Goal: Information Seeking & Learning: Learn about a topic

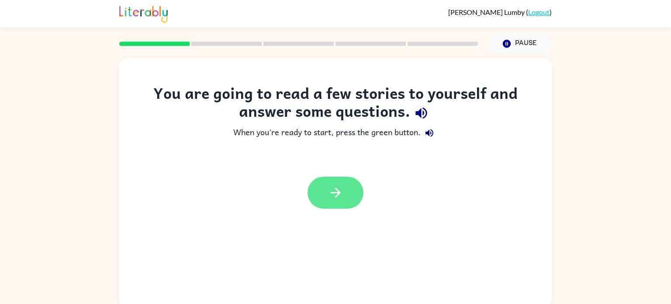
click at [354, 193] on button "button" at bounding box center [336, 193] width 56 height 32
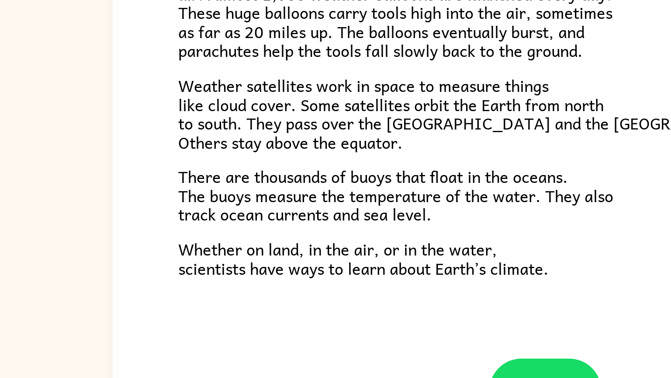
scroll to position [201, 0]
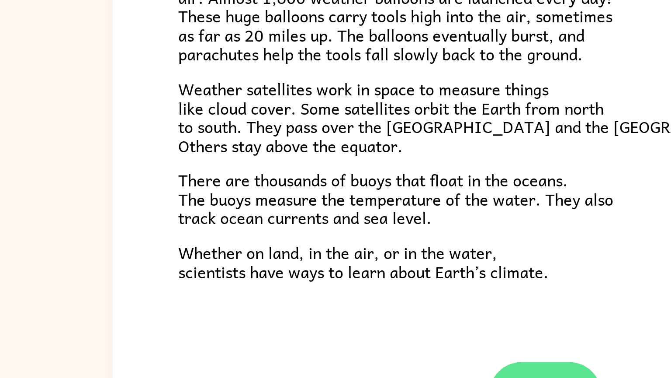
click at [323, 303] on button "button" at bounding box center [336, 322] width 56 height 32
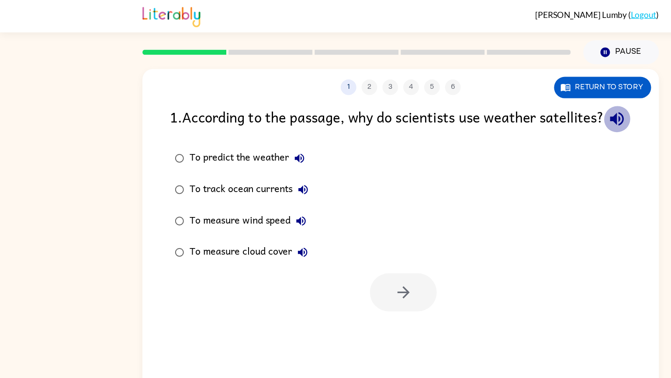
click at [511, 105] on icon "button" at bounding box center [516, 99] width 11 height 11
click at [251, 138] on icon "button" at bounding box center [251, 132] width 10 height 10
click at [251, 164] on icon "button" at bounding box center [254, 158] width 10 height 10
click at [259, 194] on div "To measure wind speed" at bounding box center [210, 184] width 102 height 17
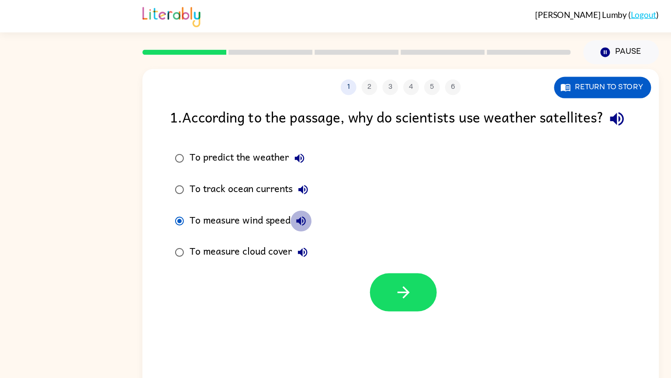
click at [253, 190] on icon "button" at bounding box center [252, 185] width 10 height 10
click at [251, 215] on icon "button" at bounding box center [254, 211] width 8 height 8
click at [173, 141] on div "To predict the weather" at bounding box center [209, 132] width 101 height 17
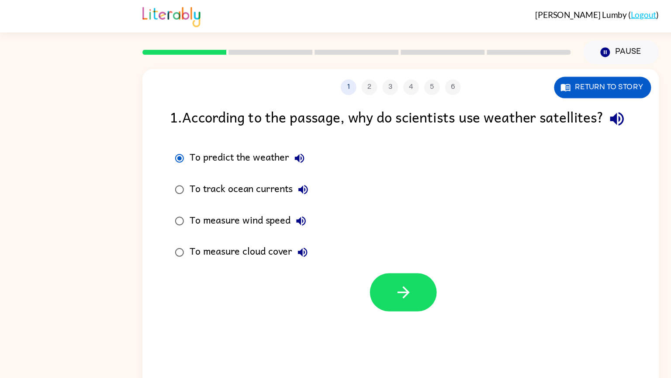
click at [193, 167] on div "To track ocean currents" at bounding box center [211, 158] width 104 height 17
click at [165, 141] on div "To predict the weather" at bounding box center [209, 132] width 101 height 17
click at [341, 254] on button "button" at bounding box center [338, 245] width 56 height 32
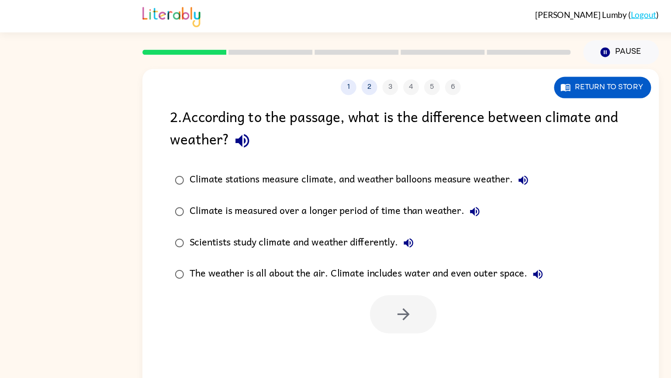
click at [205, 117] on icon "button" at bounding box center [202, 117] width 11 height 11
click at [438, 152] on icon "button" at bounding box center [439, 151] width 8 height 8
click at [397, 170] on button "Climate is measured over a longer period of time than weather." at bounding box center [397, 176] width 17 height 17
click at [400, 175] on icon "button" at bounding box center [398, 177] width 8 height 8
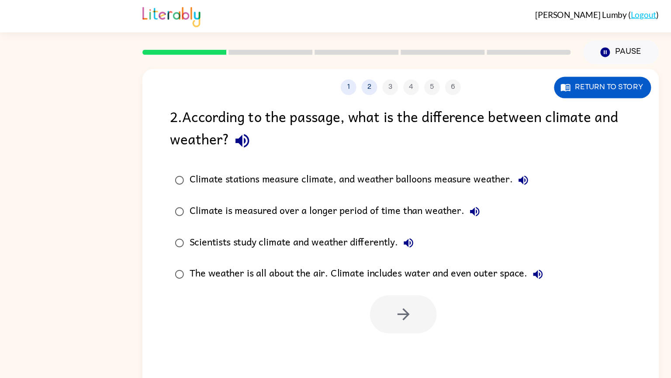
click at [344, 202] on icon "button" at bounding box center [342, 203] width 8 height 8
click at [449, 230] on icon "button" at bounding box center [451, 230] width 8 height 8
click at [399, 174] on icon "button" at bounding box center [398, 177] width 10 height 10
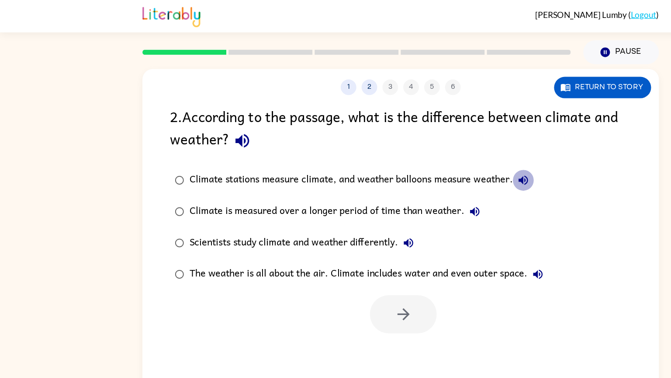
click at [434, 150] on icon "button" at bounding box center [438, 151] width 10 height 10
click at [279, 151] on div "Climate stations measure climate, and weather balloons measure weather." at bounding box center [303, 150] width 289 height 17
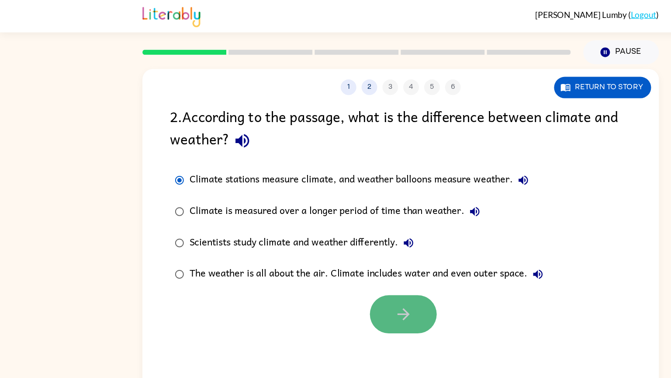
click at [343, 253] on button "button" at bounding box center [338, 263] width 56 height 32
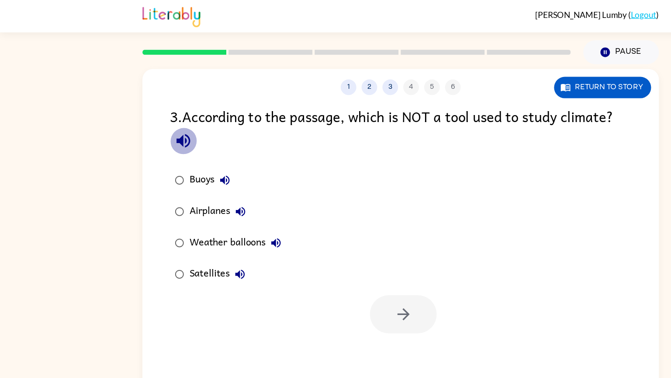
click at [151, 121] on icon "button" at bounding box center [153, 117] width 11 height 11
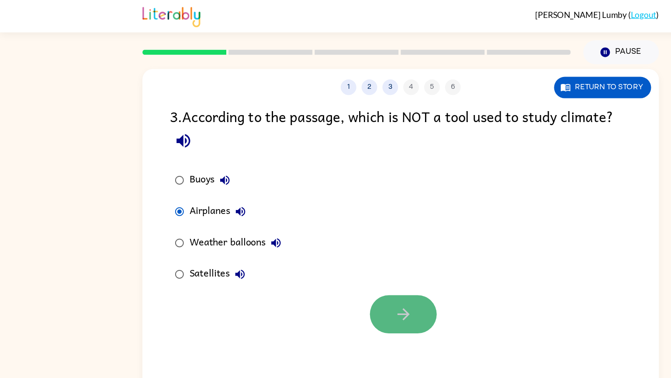
click at [341, 270] on icon "button" at bounding box center [337, 262] width 15 height 15
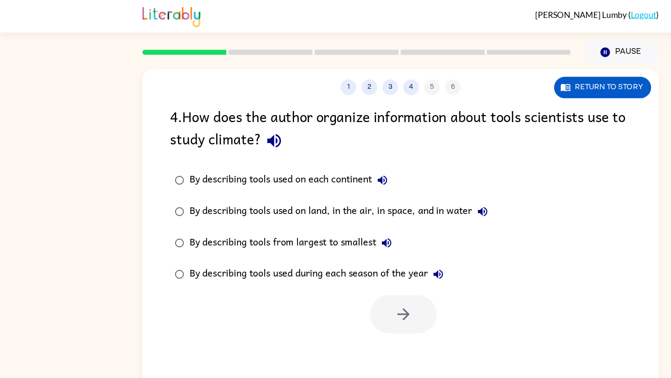
click at [227, 122] on icon "button" at bounding box center [229, 117] width 15 height 15
click at [227, 118] on icon "button" at bounding box center [229, 117] width 11 height 11
click at [318, 153] on icon "button" at bounding box center [320, 151] width 10 height 10
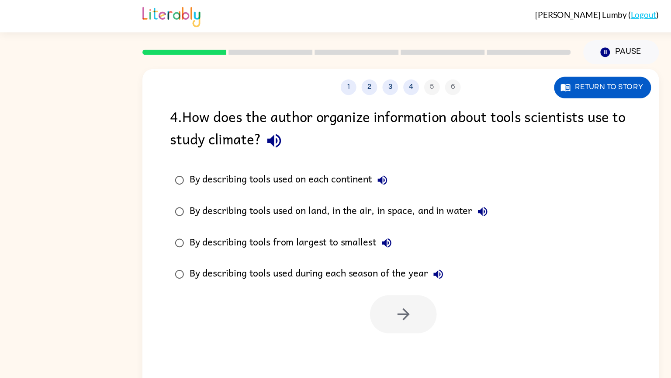
click at [407, 175] on icon "button" at bounding box center [404, 177] width 10 height 10
click at [317, 205] on button "By describing tools from largest to smallest" at bounding box center [323, 203] width 17 height 17
click at [365, 234] on icon "button" at bounding box center [367, 229] width 10 height 10
click at [186, 148] on div "By describing tools used on each continent" at bounding box center [244, 150] width 170 height 17
click at [336, 264] on icon "button" at bounding box center [337, 262] width 15 height 15
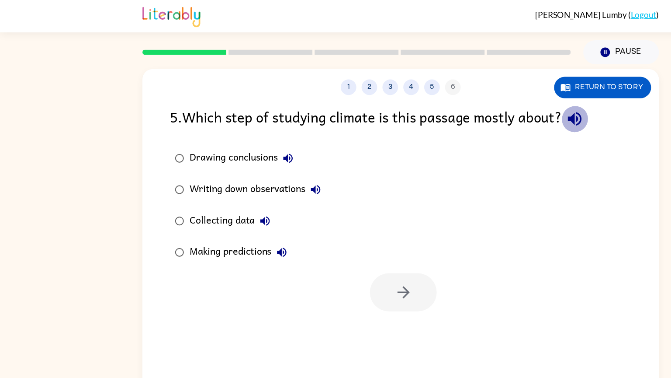
click at [481, 100] on icon "button" at bounding box center [481, 99] width 11 height 11
click at [242, 131] on icon "button" at bounding box center [241, 132] width 10 height 10
click at [265, 158] on icon "button" at bounding box center [265, 159] width 8 height 8
click at [220, 184] on icon "button" at bounding box center [222, 185] width 8 height 8
click at [236, 211] on icon "button" at bounding box center [236, 211] width 8 height 8
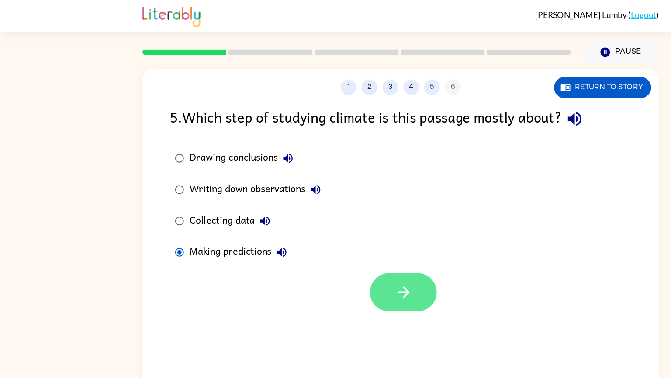
click at [323, 234] on button "button" at bounding box center [338, 245] width 56 height 32
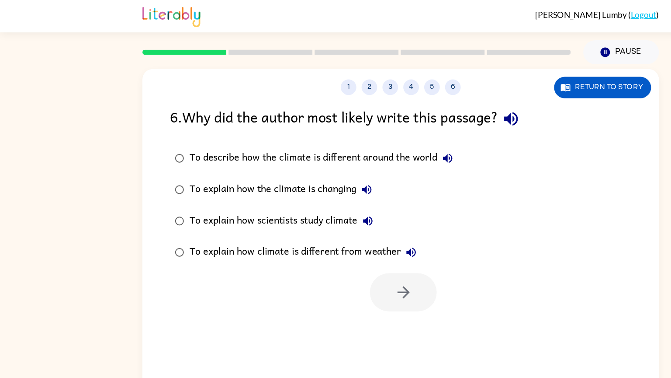
click at [432, 100] on icon "button" at bounding box center [427, 99] width 11 height 11
click at [379, 130] on icon "button" at bounding box center [375, 132] width 10 height 10
click at [307, 158] on icon "button" at bounding box center [307, 159] width 8 height 8
click at [305, 180] on icon "button" at bounding box center [308, 185] width 10 height 10
click at [342, 206] on icon "button" at bounding box center [344, 211] width 10 height 10
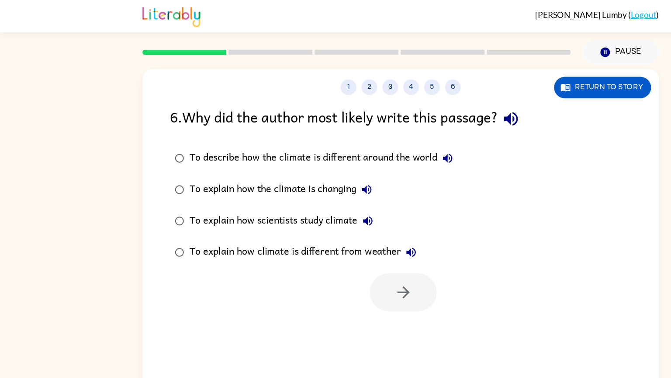
click at [265, 157] on div "To explain how the climate is changing" at bounding box center [237, 158] width 157 height 17
click at [332, 249] on icon "button" at bounding box center [337, 244] width 15 height 15
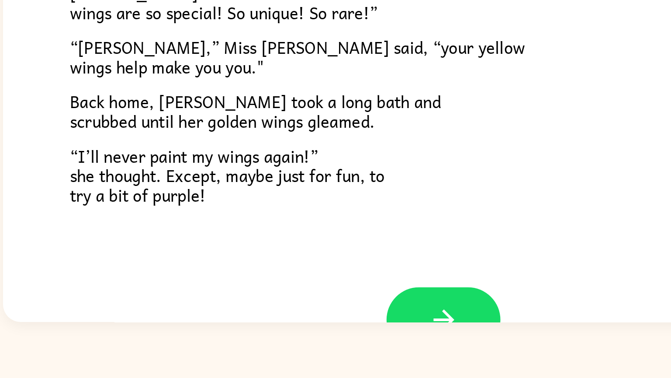
scroll to position [202, 0]
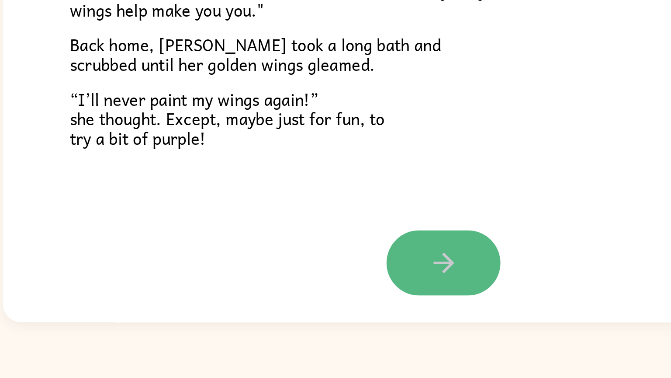
click at [330, 303] on button "button" at bounding box center [336, 320] width 56 height 32
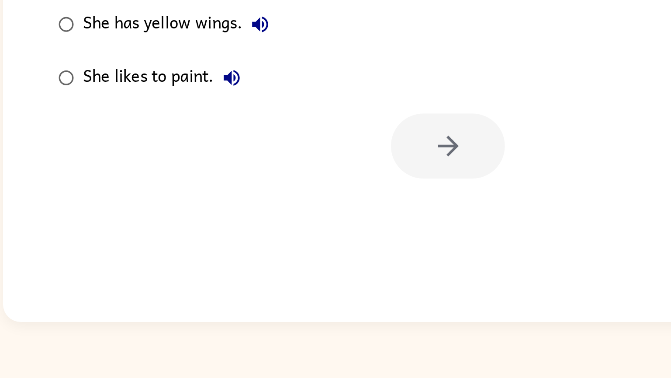
scroll to position [0, 0]
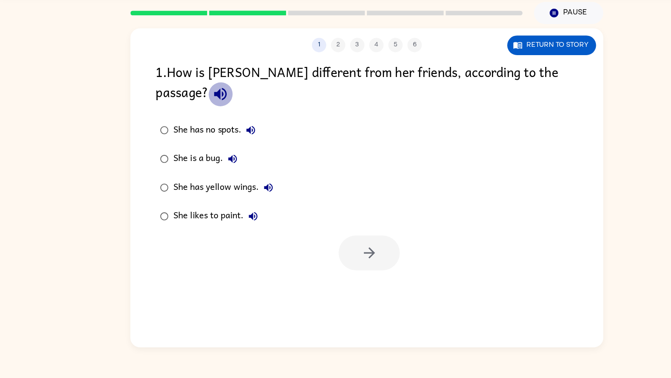
click at [209, 110] on icon "button" at bounding box center [201, 117] width 15 height 15
click at [339, 255] on button "button" at bounding box center [338, 263] width 56 height 32
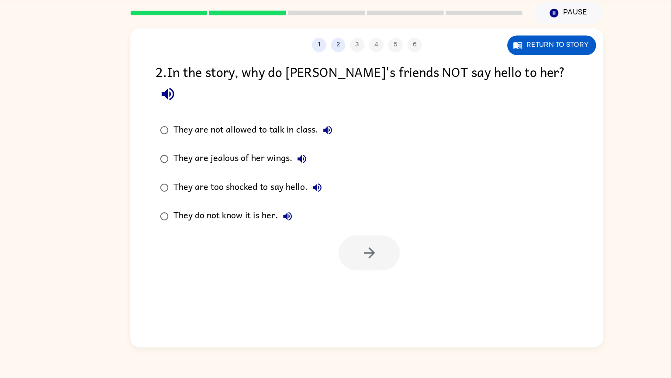
click at [159, 112] on icon "button" at bounding box center [153, 117] width 11 height 11
click at [306, 142] on button "They are not allowed to talk in class." at bounding box center [299, 150] width 17 height 17
click at [280, 172] on icon "button" at bounding box center [276, 177] width 10 height 10
click at [293, 198] on icon "button" at bounding box center [290, 203] width 10 height 10
click at [261, 224] on icon "button" at bounding box center [263, 229] width 10 height 10
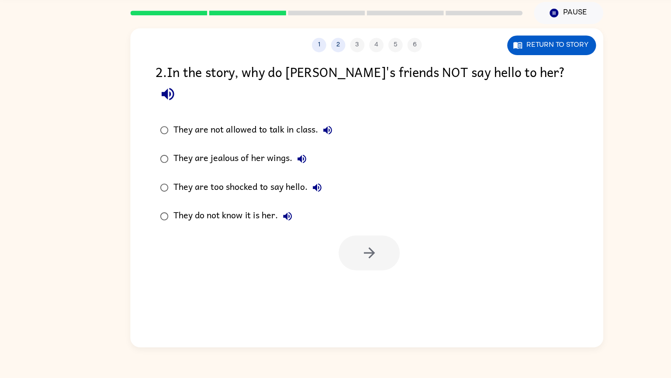
click at [177, 221] on div "They do not know it is her." at bounding box center [215, 229] width 113 height 17
click at [339, 247] on button "button" at bounding box center [338, 263] width 56 height 32
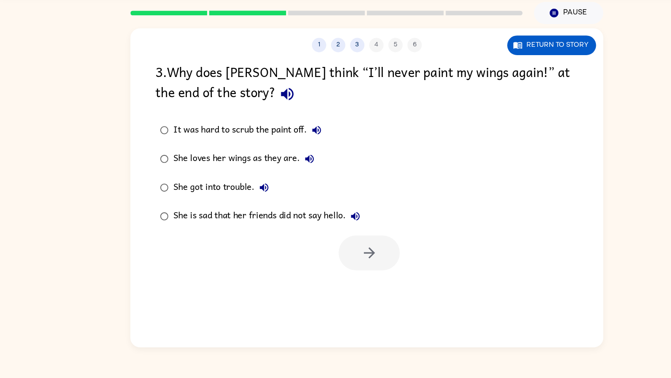
click at [257, 119] on icon "button" at bounding box center [262, 117] width 11 height 11
click at [297, 152] on button "It was hard to scrub the paint off." at bounding box center [289, 150] width 17 height 17
click at [288, 174] on icon "button" at bounding box center [283, 177] width 10 height 10
click at [244, 201] on icon "button" at bounding box center [242, 203] width 8 height 8
click at [324, 229] on icon "button" at bounding box center [325, 230] width 8 height 8
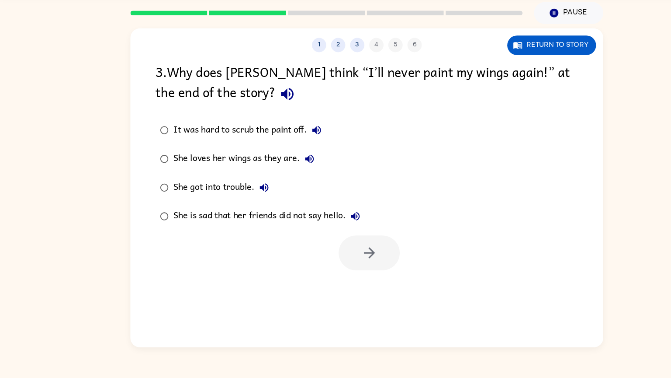
click at [193, 231] on div "She is sad that her friends did not say hello." at bounding box center [246, 229] width 175 height 17
click at [341, 271] on button "button" at bounding box center [338, 263] width 56 height 32
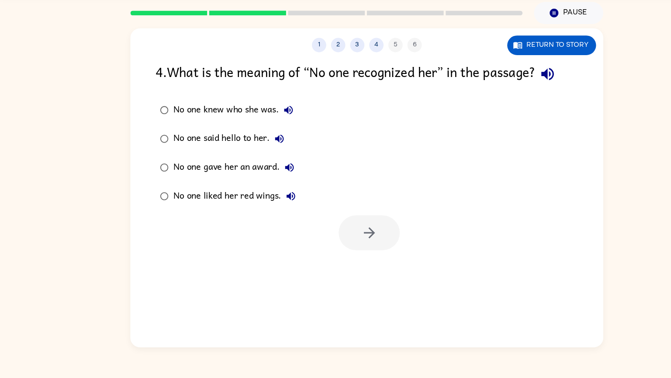
click at [506, 102] on icon "button" at bounding box center [501, 99] width 15 height 15
click at [263, 128] on icon "button" at bounding box center [264, 132] width 10 height 10
click at [255, 156] on icon "button" at bounding box center [256, 159] width 8 height 8
click at [223, 158] on div "No one said hello to her." at bounding box center [212, 158] width 106 height 17
click at [266, 187] on icon "button" at bounding box center [265, 185] width 10 height 10
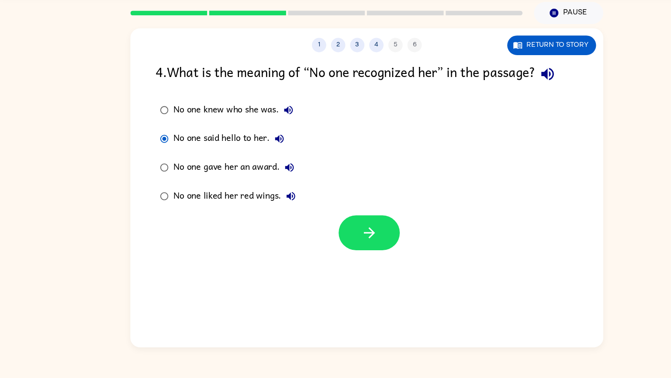
click at [266, 187] on icon "button" at bounding box center [265, 185] width 10 height 10
click at [267, 187] on icon "button" at bounding box center [265, 185] width 10 height 10
click at [272, 215] on button "No one liked her red wings." at bounding box center [265, 210] width 17 height 17
click at [325, 231] on button "button" at bounding box center [338, 245] width 56 height 32
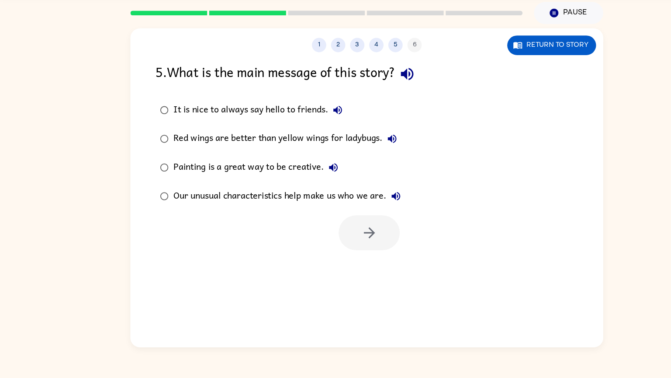
click at [379, 102] on icon "button" at bounding box center [372, 99] width 15 height 15
click at [310, 135] on icon "button" at bounding box center [309, 132] width 10 height 10
click at [358, 160] on icon "button" at bounding box center [359, 159] width 8 height 8
click at [306, 183] on icon "button" at bounding box center [305, 185] width 10 height 10
click at [362, 209] on icon "button" at bounding box center [362, 211] width 8 height 8
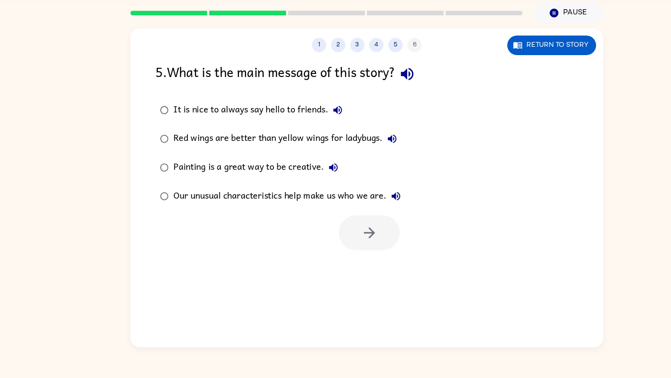
click at [173, 212] on div "Our unusual characteristics help make us who we are." at bounding box center [265, 210] width 212 height 17
click at [342, 251] on icon "button" at bounding box center [337, 244] width 15 height 15
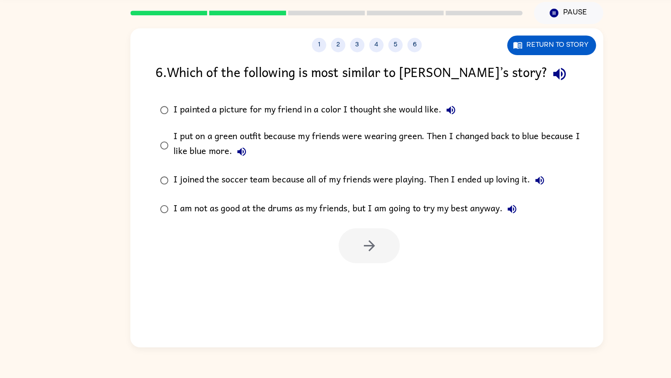
click at [504, 104] on icon "button" at bounding box center [511, 99] width 15 height 15
click at [410, 133] on icon "button" at bounding box center [413, 133] width 8 height 8
click at [223, 168] on icon "button" at bounding box center [221, 171] width 8 height 8
click at [491, 195] on icon "button" at bounding box center [494, 196] width 10 height 10
click at [466, 224] on icon "button" at bounding box center [469, 223] width 8 height 8
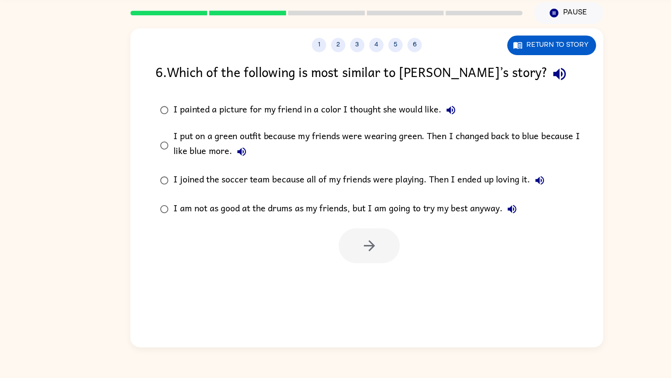
click at [271, 154] on div "I put on a green outfit because my friends were wearing green. Then I changed b…" at bounding box center [350, 164] width 382 height 29
click at [261, 128] on div "I painted a picture for my friend in a color I thought she would like." at bounding box center [290, 132] width 263 height 17
click at [342, 261] on icon "button" at bounding box center [337, 256] width 15 height 15
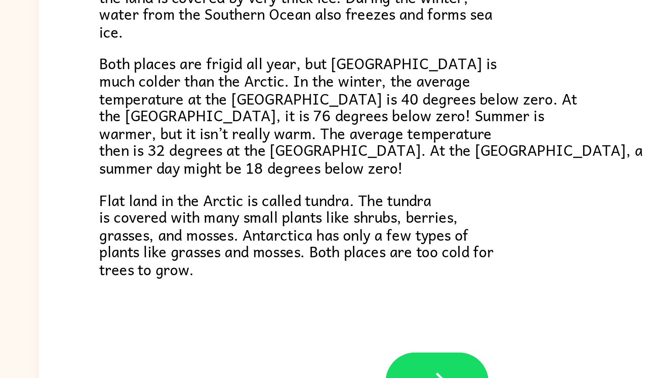
scroll to position [143, 0]
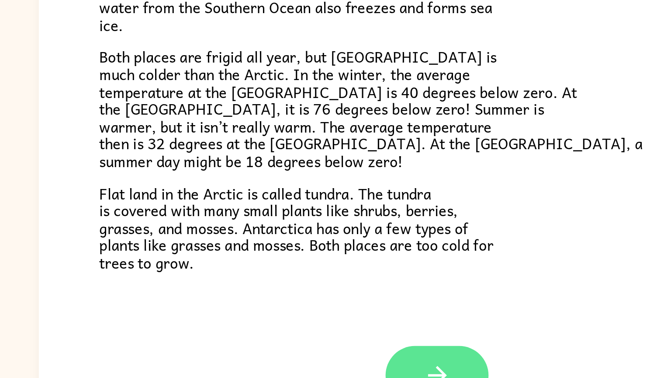
click at [340, 303] on button "button" at bounding box center [336, 320] width 56 height 32
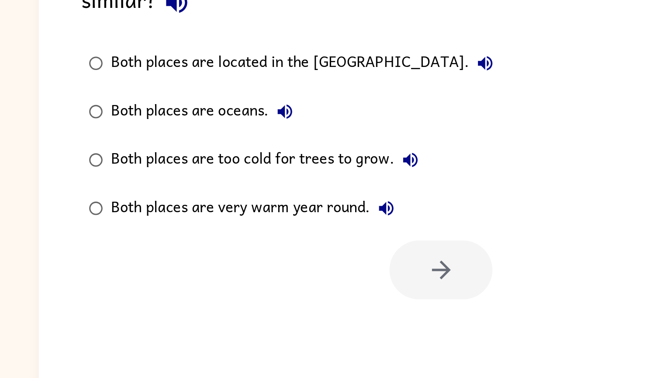
scroll to position [0, 0]
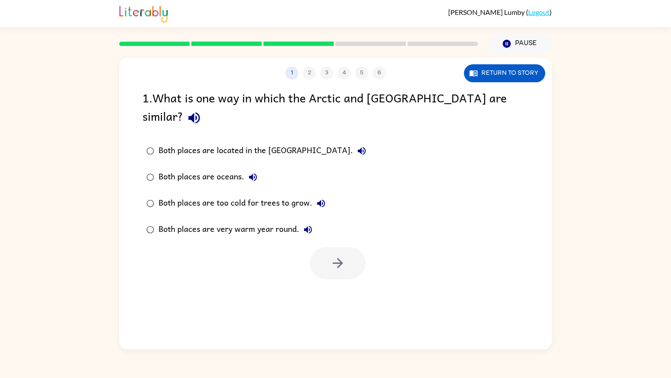
click at [200, 112] on icon "button" at bounding box center [193, 117] width 11 height 11
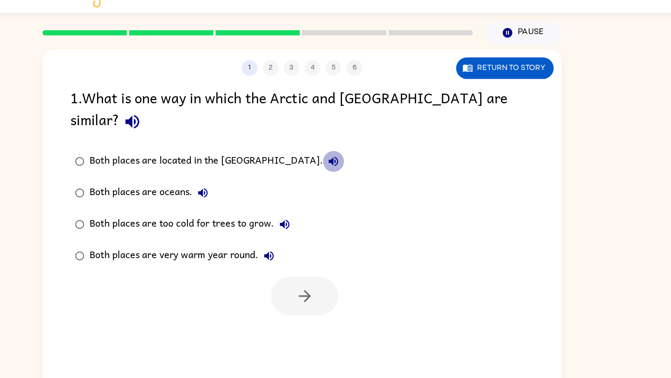
click at [357, 146] on icon "button" at bounding box center [362, 151] width 10 height 10
click at [254, 172] on icon "button" at bounding box center [253, 177] width 10 height 10
click at [321, 198] on icon "button" at bounding box center [321, 203] width 10 height 10
click at [239, 195] on div "Both places are too cold for trees to grow." at bounding box center [244, 203] width 171 height 17
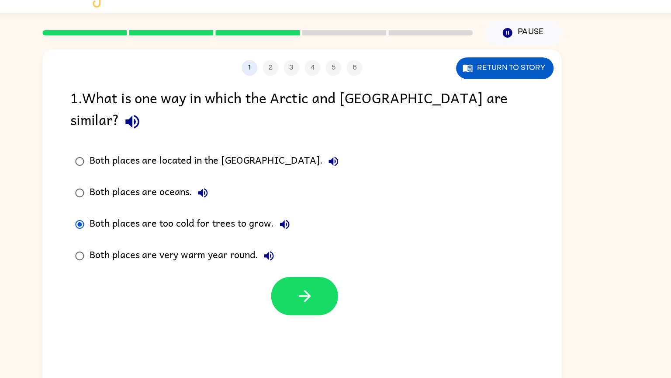
click at [309, 226] on icon "button" at bounding box center [308, 230] width 8 height 8
click at [341, 258] on icon "button" at bounding box center [338, 263] width 10 height 10
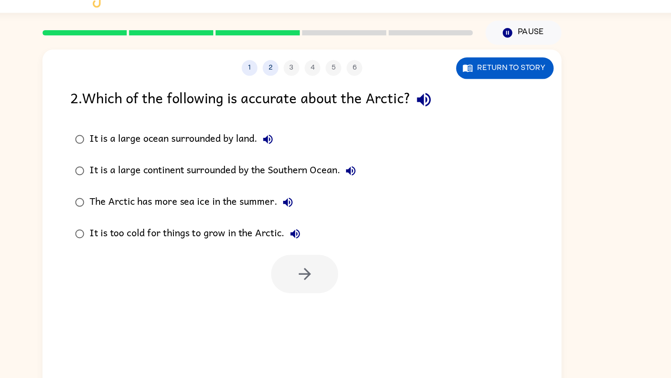
click at [443, 99] on icon "button" at bounding box center [436, 99] width 11 height 11
click at [311, 132] on icon "button" at bounding box center [307, 133] width 8 height 8
click at [259, 134] on div "It is a large ocean surrounded by land." at bounding box center [237, 132] width 157 height 17
click at [379, 159] on icon "button" at bounding box center [376, 159] width 8 height 8
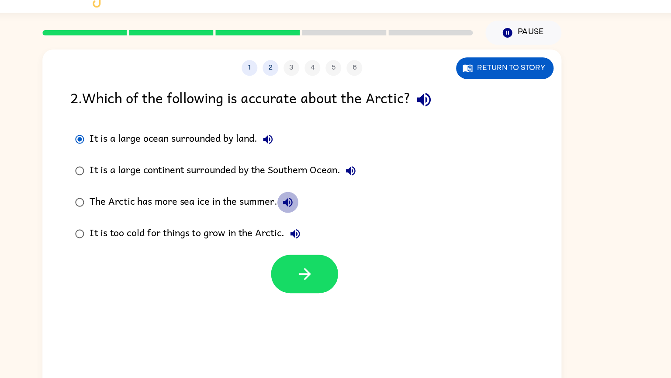
click at [326, 183] on icon "button" at bounding box center [324, 185] width 10 height 10
click at [332, 211] on icon "button" at bounding box center [330, 211] width 10 height 10
click at [347, 240] on button "button" at bounding box center [338, 245] width 56 height 32
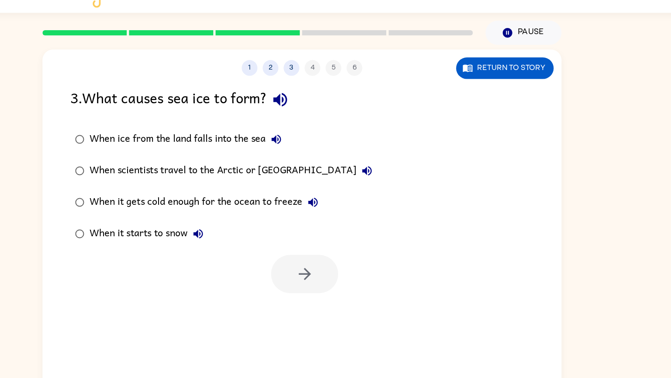
click at [320, 102] on icon "button" at bounding box center [317, 99] width 11 height 11
click at [314, 130] on icon "button" at bounding box center [314, 133] width 8 height 8
click at [385, 157] on icon "button" at bounding box center [390, 158] width 10 height 10
click at [342, 184] on icon "button" at bounding box center [345, 185] width 8 height 8
click at [326, 183] on div "When it gets cold enough for the ocean to freeze" at bounding box center [256, 184] width 195 height 17
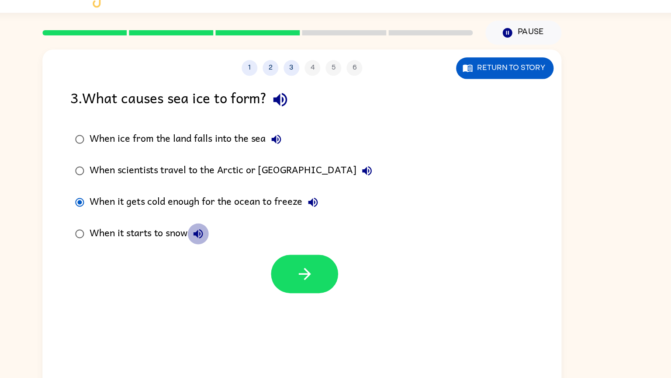
click at [247, 209] on icon "button" at bounding box center [249, 211] width 10 height 10
click at [337, 238] on icon "button" at bounding box center [337, 244] width 15 height 15
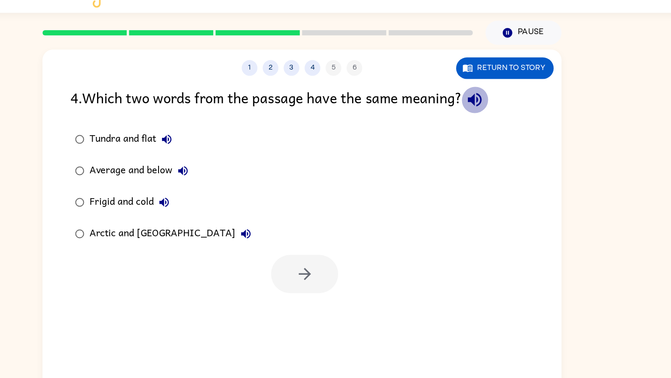
click at [484, 98] on icon "button" at bounding box center [479, 99] width 15 height 15
click at [227, 131] on icon "button" at bounding box center [223, 133] width 8 height 8
click at [235, 157] on icon "button" at bounding box center [237, 159] width 8 height 8
click at [223, 182] on icon "button" at bounding box center [221, 185] width 10 height 10
click at [284, 208] on icon "button" at bounding box center [289, 211] width 10 height 10
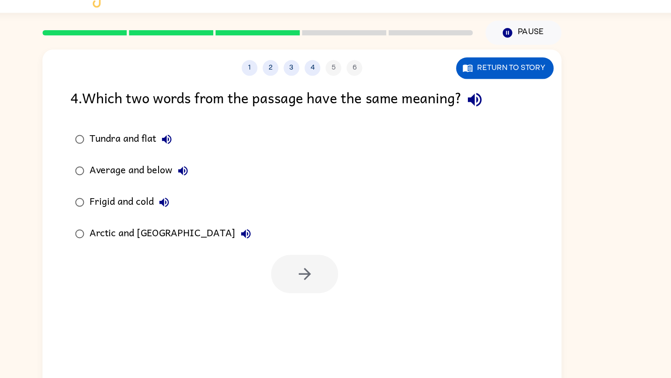
click at [195, 185] on div "Frigid and cold" at bounding box center [194, 184] width 71 height 17
click at [339, 242] on icon "button" at bounding box center [338, 245] width 10 height 10
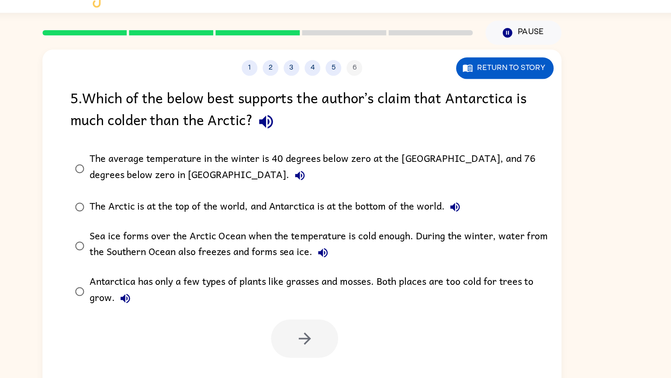
click at [307, 118] on icon "button" at bounding box center [305, 117] width 11 height 11
click at [219, 149] on div "The average temperature in the winter is 40 degrees below zero at the [GEOGRAPH…" at bounding box center [350, 156] width 382 height 29
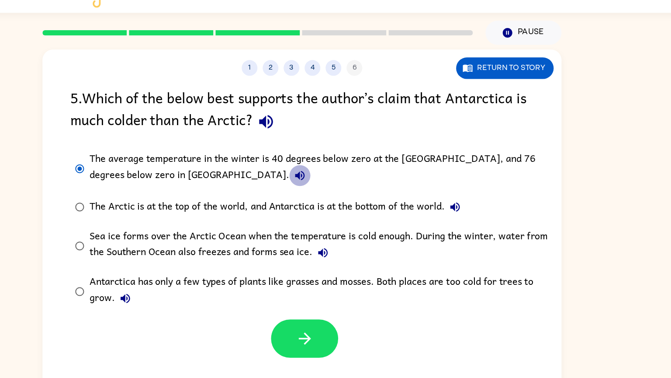
click at [329, 160] on icon "button" at bounding box center [334, 162] width 10 height 10
click at [463, 189] on icon "button" at bounding box center [463, 189] width 8 height 8
click at [356, 227] on icon "button" at bounding box center [353, 227] width 10 height 10
click at [195, 266] on button "Antarctica has only a few types of plants like grasses and mosses. Both places …" at bounding box center [188, 264] width 17 height 17
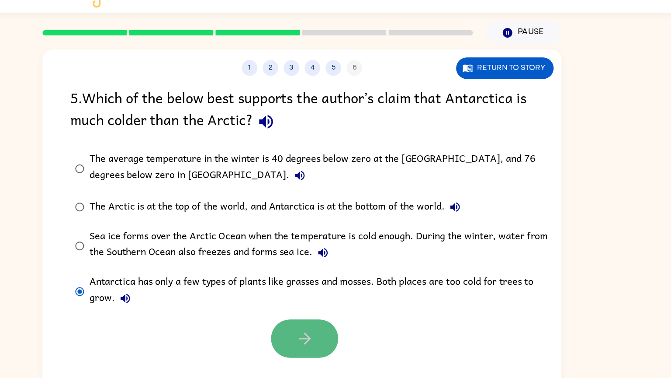
click at [358, 303] on button "button" at bounding box center [338, 298] width 56 height 32
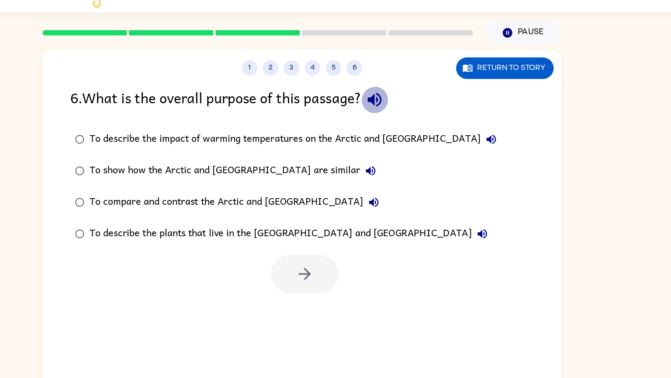
click at [397, 99] on icon "button" at bounding box center [395, 99] width 11 height 11
click at [488, 130] on icon "button" at bounding box center [493, 132] width 10 height 10
click at [390, 181] on icon "button" at bounding box center [395, 185] width 10 height 10
click at [384, 159] on button "To show how the Arctic and [GEOGRAPHIC_DATA] are similar" at bounding box center [392, 158] width 17 height 17
click at [322, 212] on div "To describe the plants that live in the [GEOGRAPHIC_DATA] and [GEOGRAPHIC_DATA]" at bounding box center [327, 210] width 336 height 17
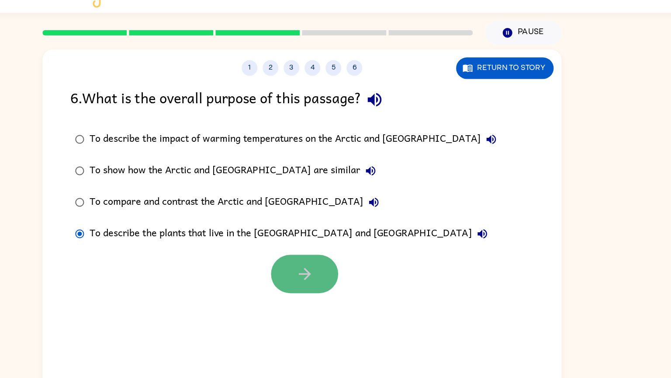
click at [348, 241] on button "button" at bounding box center [338, 245] width 56 height 32
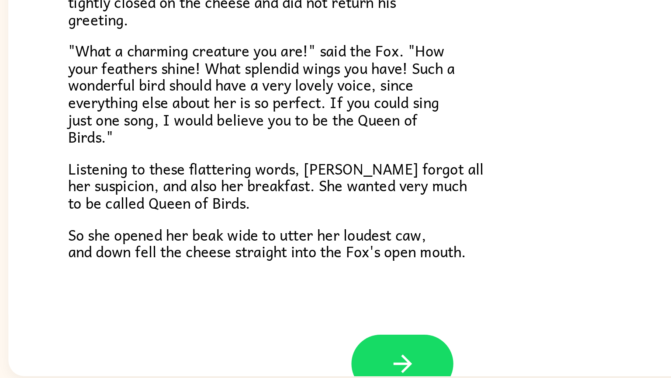
scroll to position [109, 0]
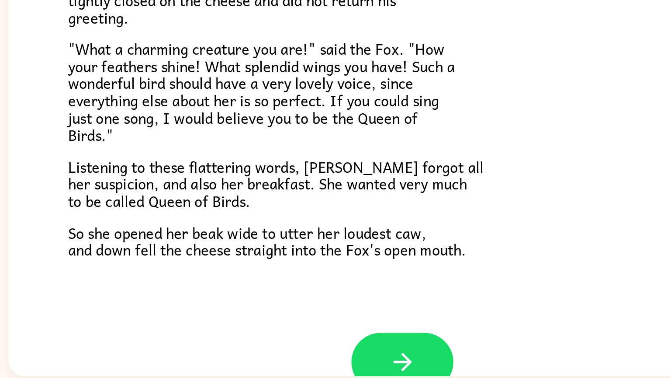
click at [257, 228] on span "Listening to these flattering words, [PERSON_NAME] forgot all her suspicion, an…" at bounding box center [266, 243] width 228 height 31
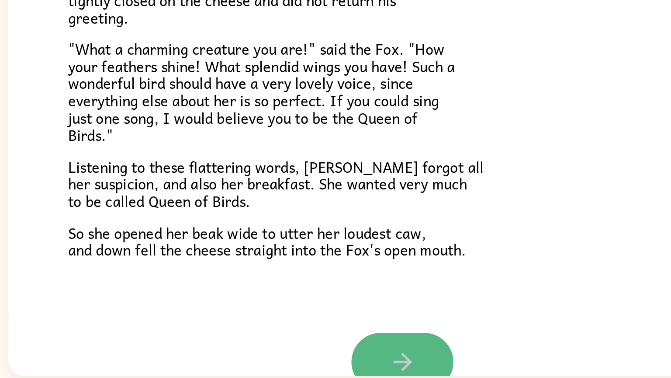
click at [341, 303] on icon "button" at bounding box center [335, 341] width 15 height 15
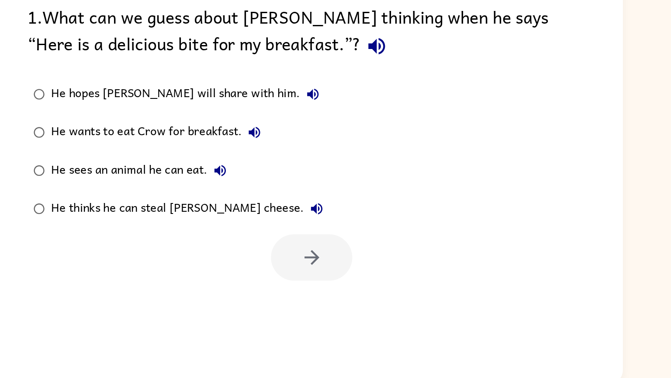
click at [375, 125] on icon "button" at bounding box center [382, 117] width 15 height 15
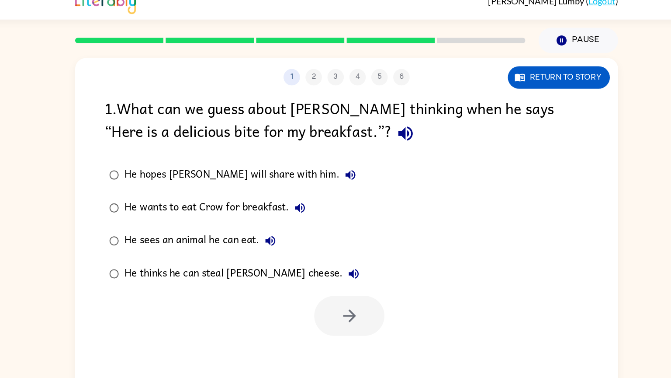
click at [221, 150] on div "He hopes [PERSON_NAME] will share with him." at bounding box center [253, 150] width 189 height 17
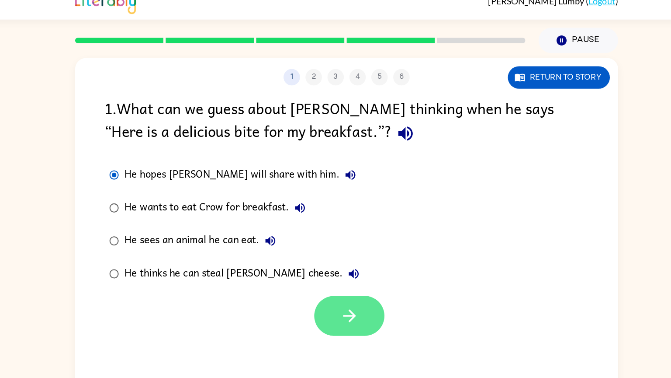
click at [335, 263] on icon "button" at bounding box center [338, 263] width 10 height 10
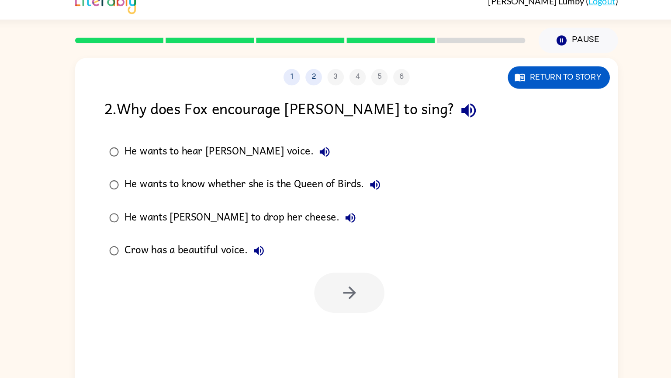
click at [425, 104] on icon "button" at bounding box center [432, 99] width 15 height 15
click at [352, 158] on button "He wants to know whether she is the Queen of Birds." at bounding box center [358, 158] width 17 height 17
click at [338, 157] on div "He wants to know whether she is the Queen of Birds." at bounding box center [263, 158] width 209 height 17
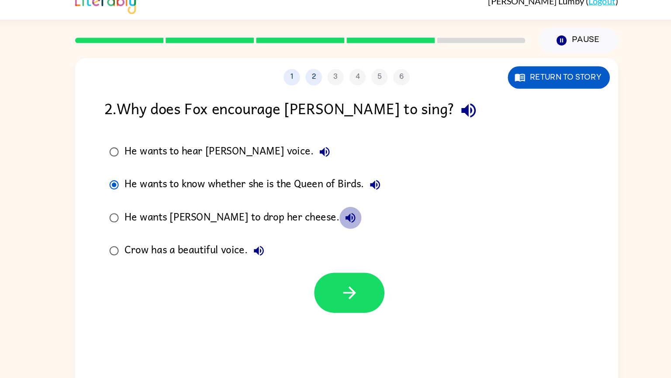
click at [330, 179] on button "He wants [PERSON_NAME] to drop her cheese." at bounding box center [338, 184] width 17 height 17
click at [265, 209] on icon "button" at bounding box center [266, 211] width 8 height 8
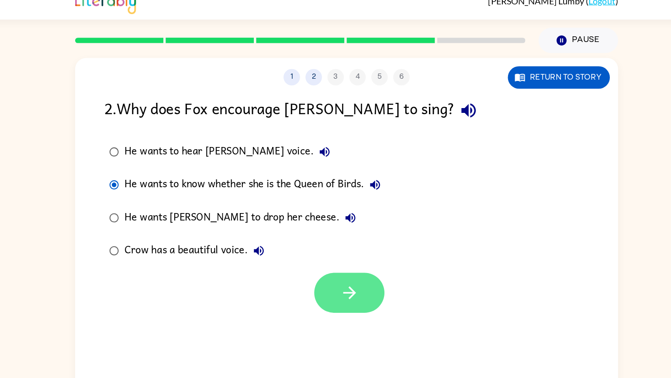
click at [341, 238] on icon "button" at bounding box center [337, 244] width 15 height 15
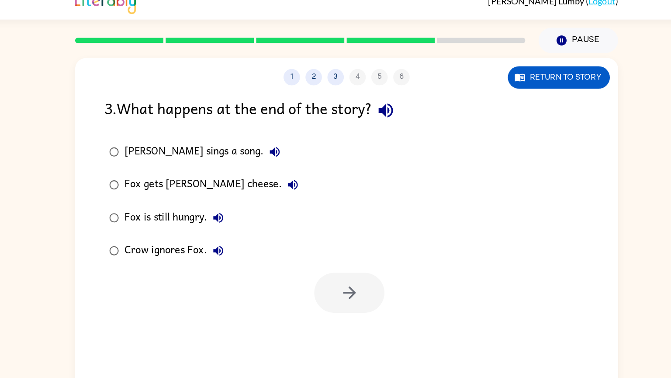
click at [368, 97] on icon "button" at bounding box center [366, 99] width 11 height 11
click at [275, 132] on icon "button" at bounding box center [279, 133] width 8 height 8
click at [289, 159] on icon "button" at bounding box center [293, 159] width 8 height 8
click at [526, 72] on button "Return to story" at bounding box center [504, 73] width 81 height 18
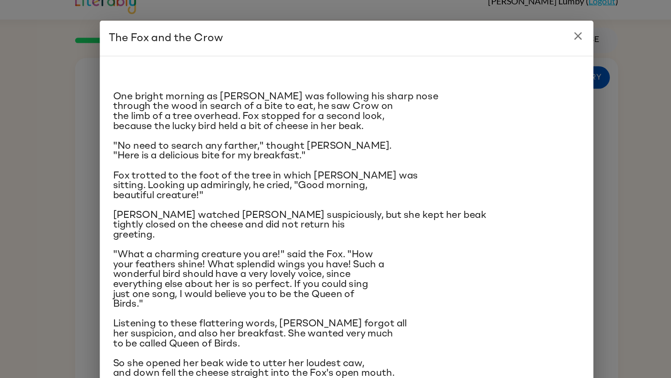
click at [463, 142] on div "One bright morning as [PERSON_NAME] was following his sharp nose through the wo…" at bounding box center [336, 187] width 372 height 249
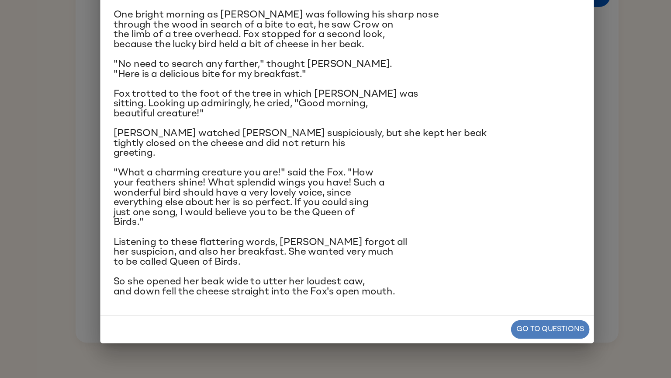
click at [487, 303] on button "Go to questions" at bounding box center [497, 338] width 63 height 15
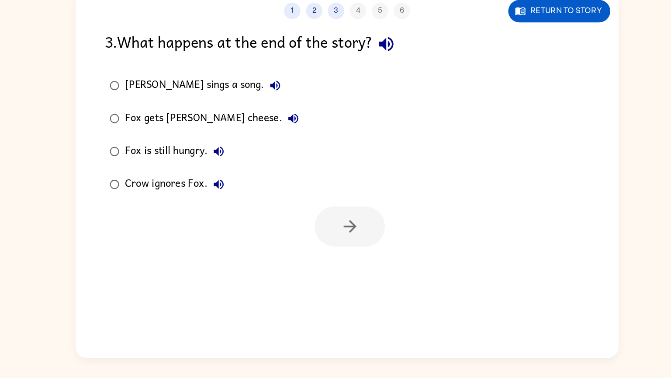
click at [220, 157] on div "Fox gets [PERSON_NAME] cheese." at bounding box center [230, 158] width 143 height 17
click at [338, 250] on icon "button" at bounding box center [337, 244] width 15 height 15
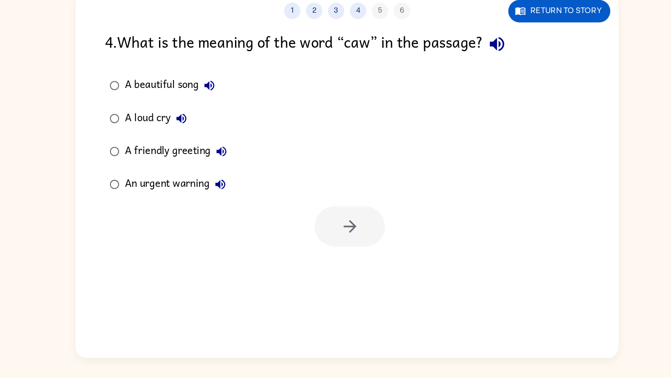
click at [458, 103] on icon "button" at bounding box center [455, 99] width 15 height 15
click at [234, 212] on icon "button" at bounding box center [235, 211] width 8 height 8
click at [177, 208] on div "An urgent warning" at bounding box center [201, 210] width 85 height 17
click at [325, 243] on button "button" at bounding box center [338, 245] width 56 height 32
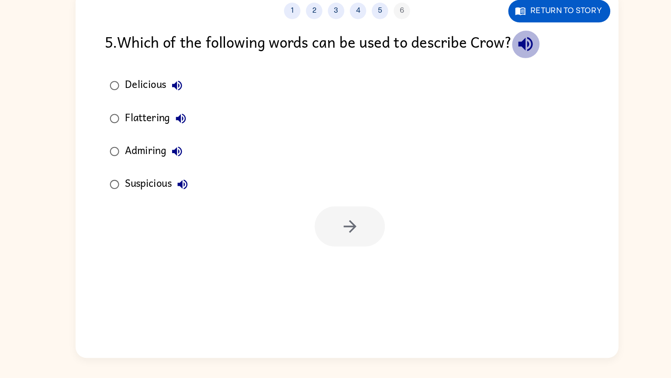
click at [483, 101] on icon "button" at bounding box center [477, 99] width 11 height 11
click at [202, 159] on icon "button" at bounding box center [203, 159] width 8 height 8
click at [183, 159] on div "Flattering" at bounding box center [185, 158] width 53 height 17
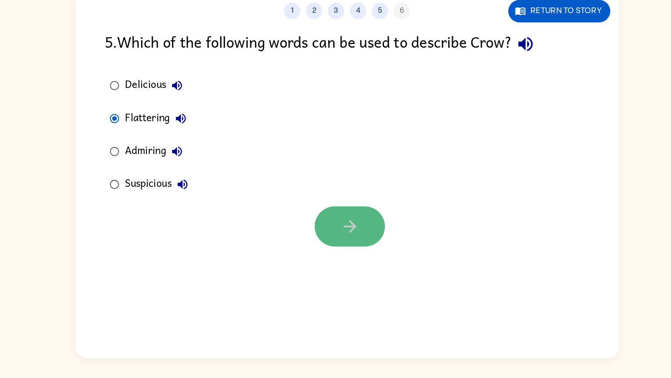
click at [341, 239] on icon "button" at bounding box center [337, 244] width 15 height 15
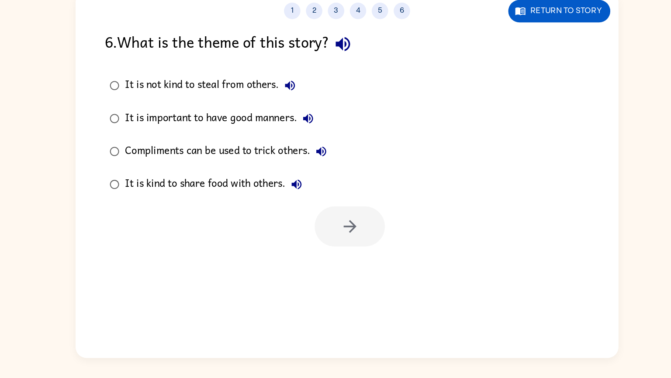
click at [336, 100] on icon "button" at bounding box center [332, 99] width 15 height 15
click at [285, 132] on icon "button" at bounding box center [290, 132] width 10 height 10
click at [308, 158] on icon "button" at bounding box center [304, 158] width 10 height 10
click at [269, 159] on div "It is important to have good manners." at bounding box center [236, 158] width 155 height 17
click at [317, 184] on icon "button" at bounding box center [315, 185] width 8 height 8
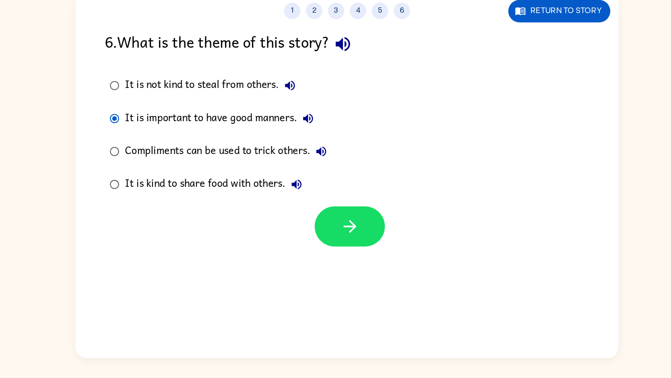
click at [298, 212] on icon "button" at bounding box center [296, 211] width 8 height 8
click at [280, 212] on div "It is kind to share food with others." at bounding box center [232, 210] width 146 height 17
click at [339, 235] on button "button" at bounding box center [338, 245] width 56 height 32
